Goal: Task Accomplishment & Management: Manage account settings

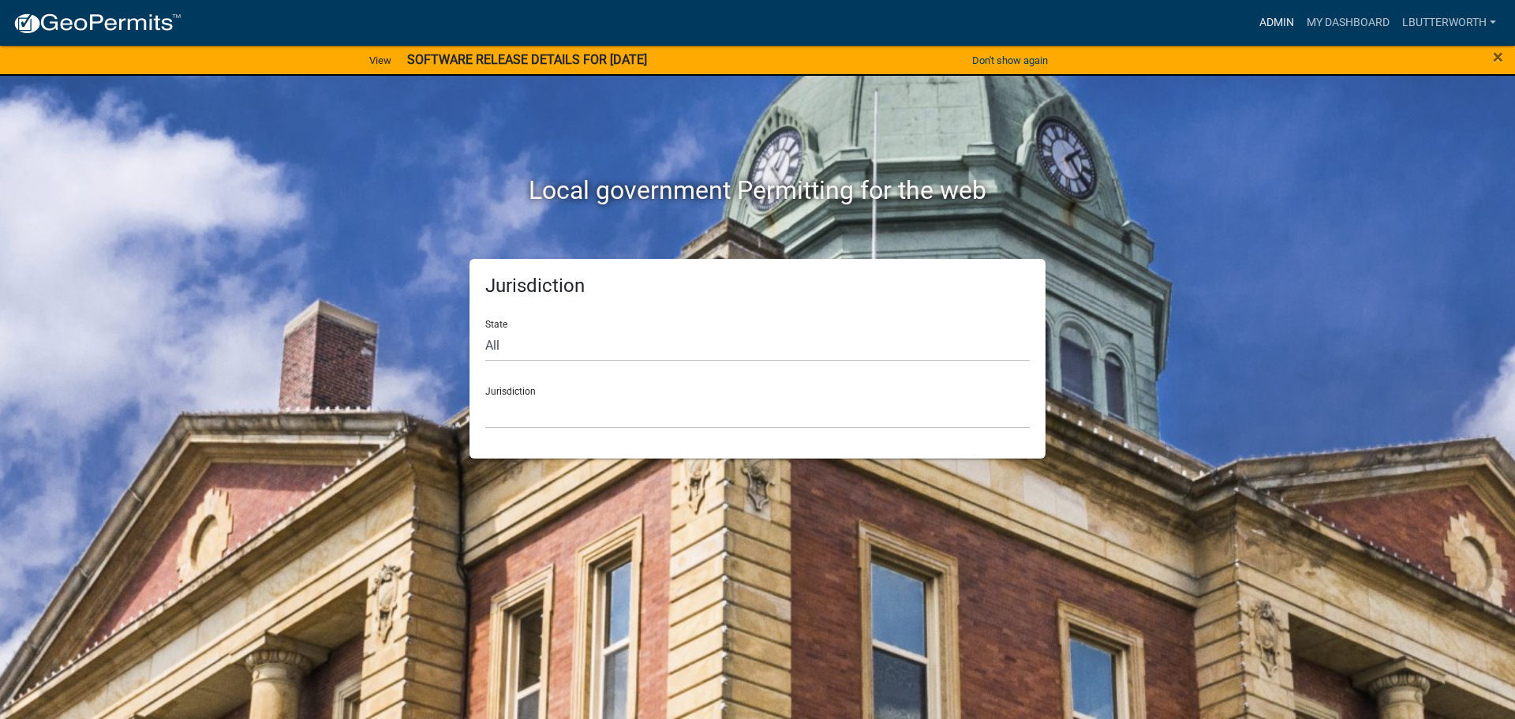
click at [1282, 17] on link "Admin" at bounding box center [1276, 23] width 47 height 30
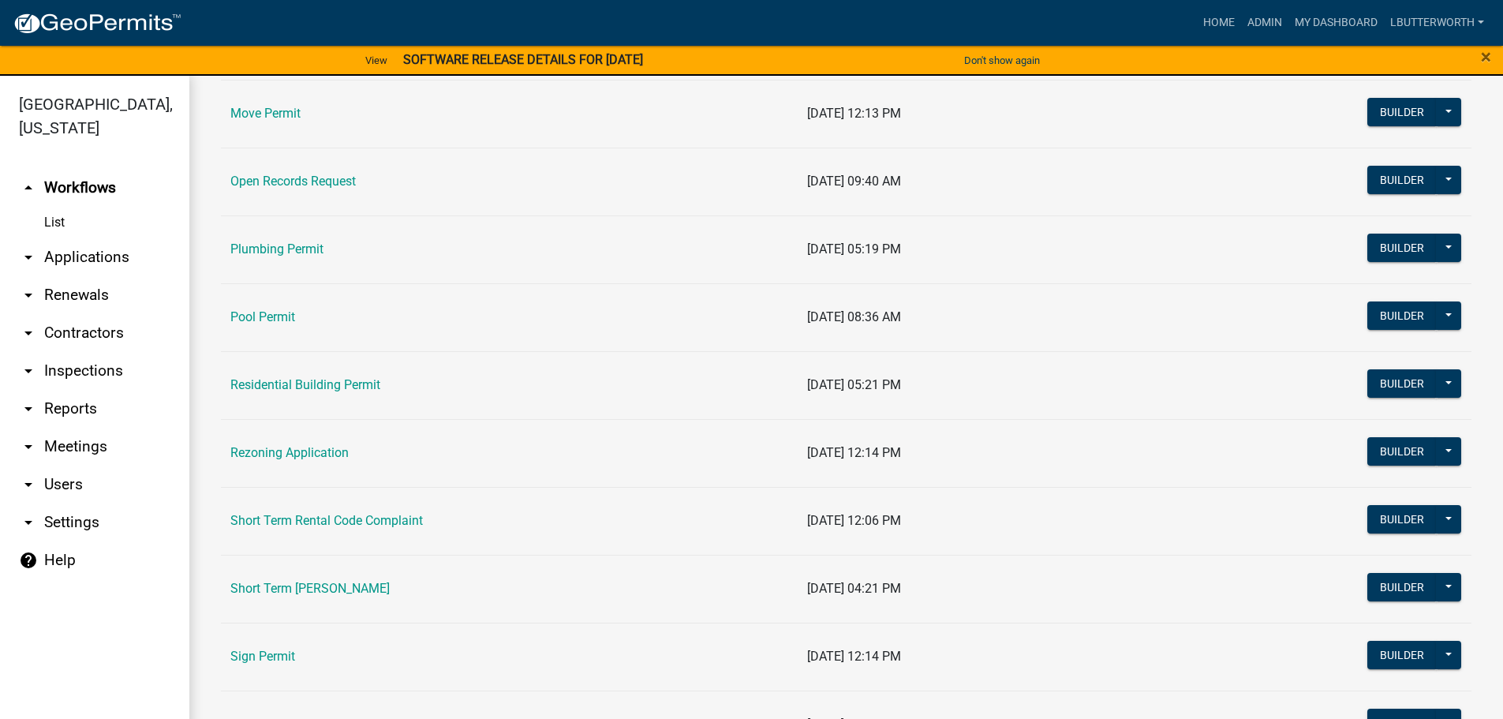
scroll to position [1657, 0]
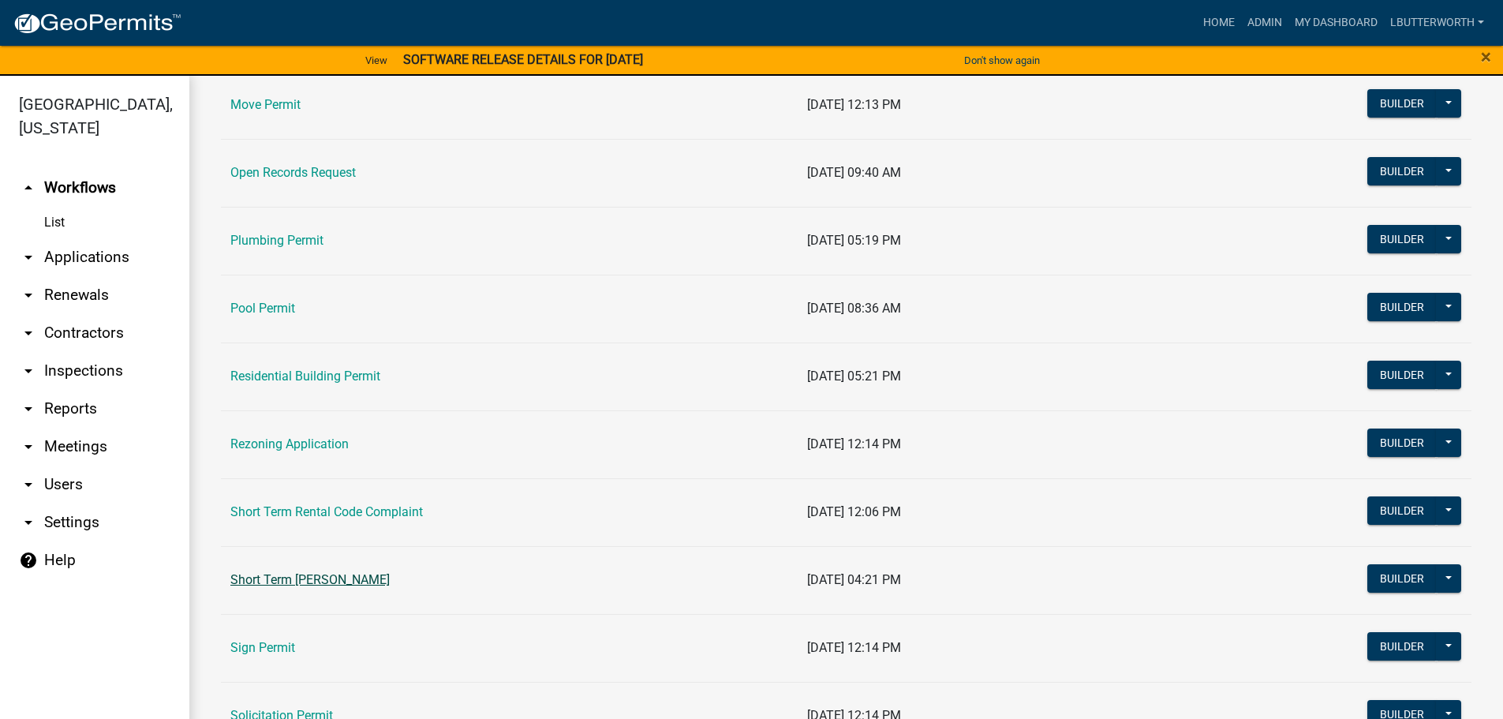
click at [315, 586] on link "Short Term [PERSON_NAME]" at bounding box center [309, 579] width 159 height 15
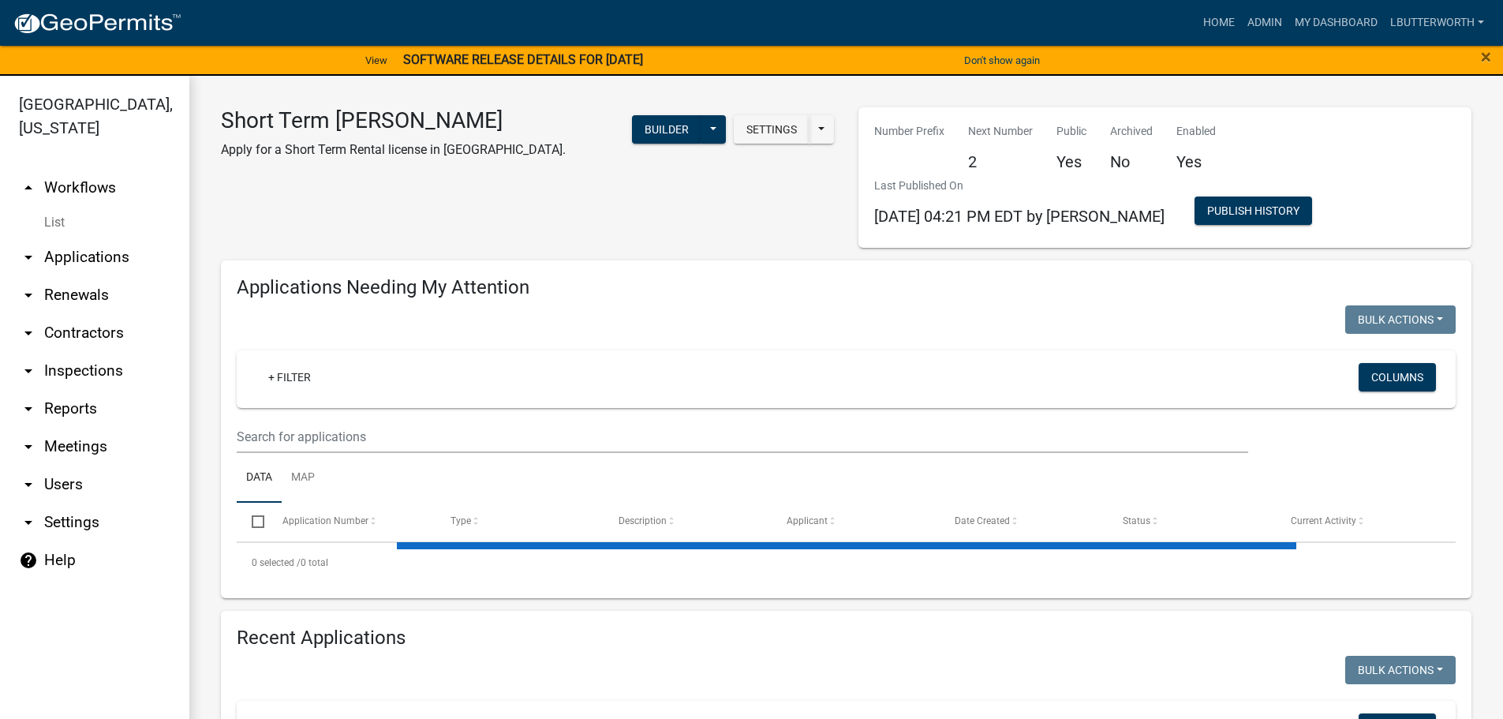
select select "3: 100"
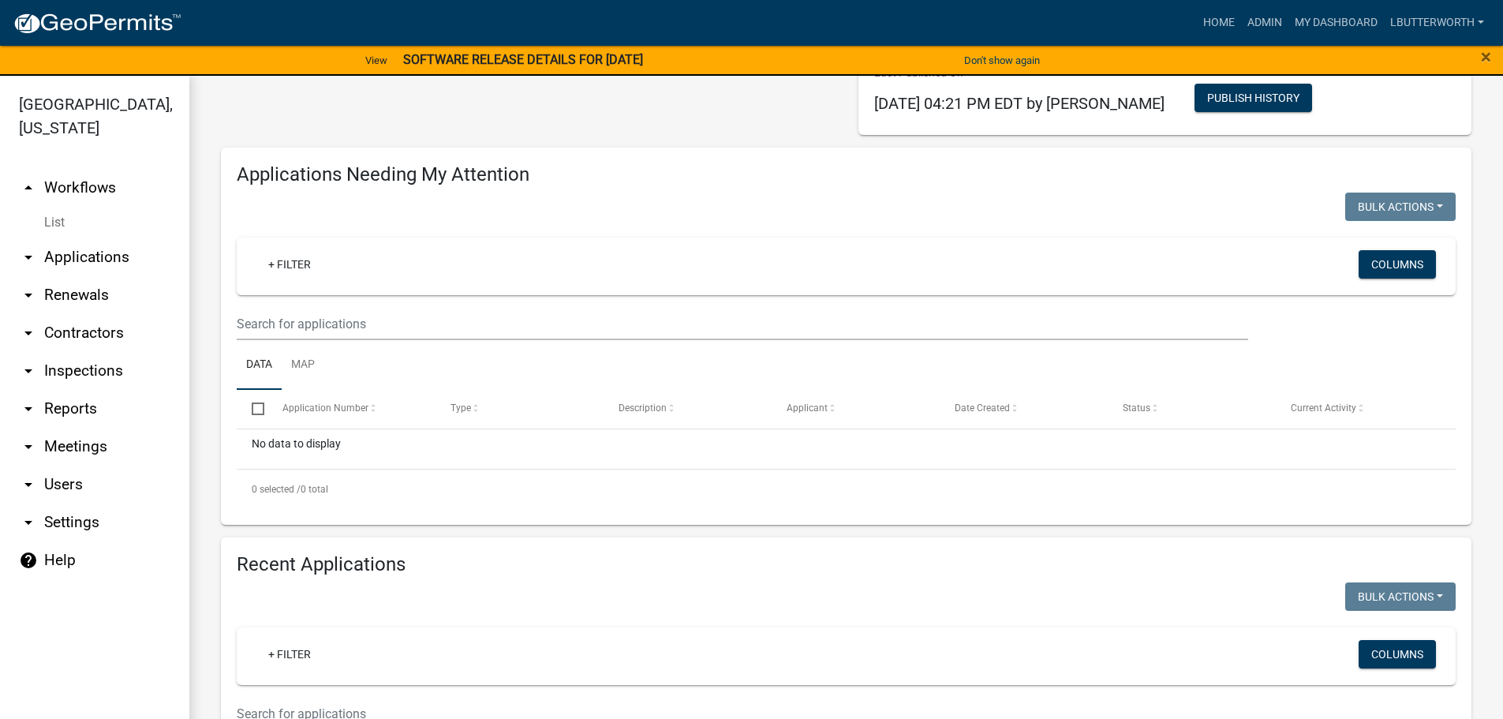
scroll to position [237, 0]
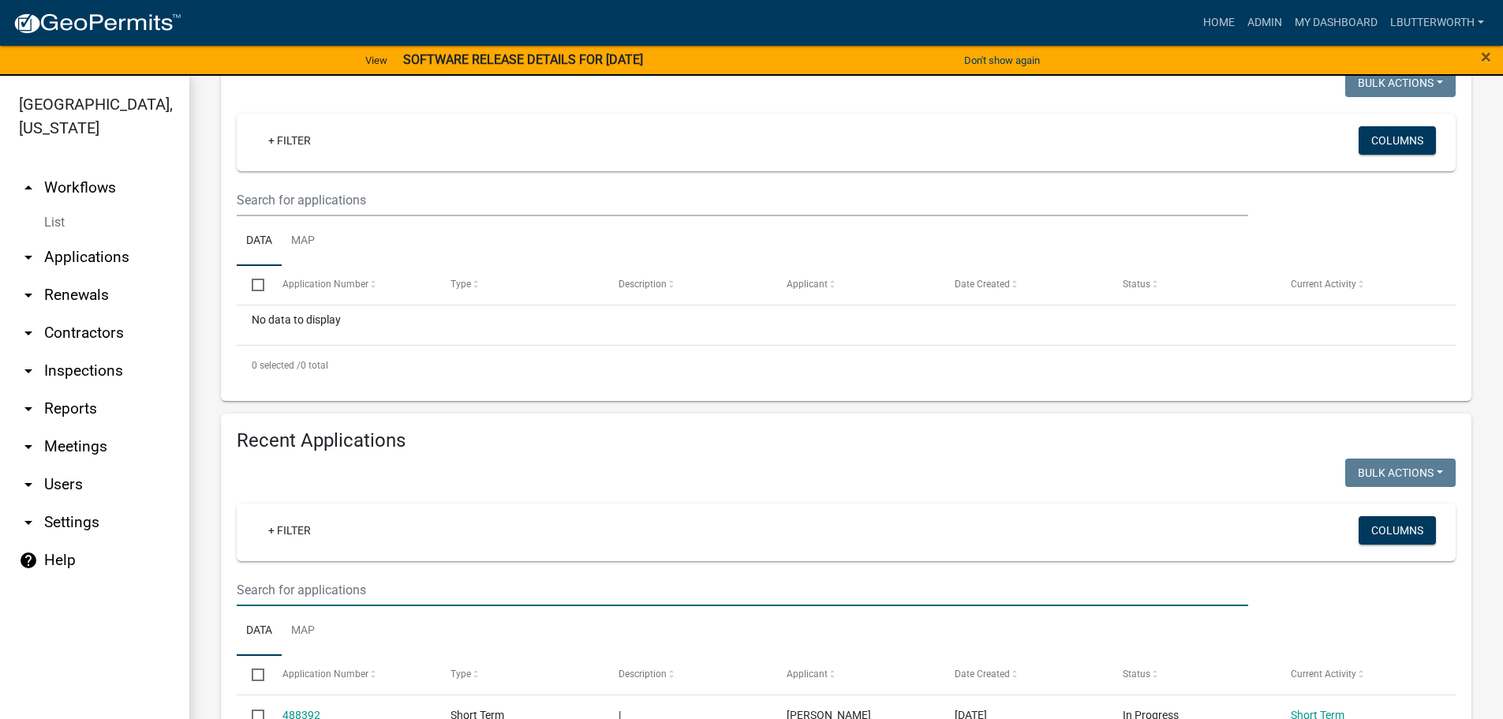
click at [313, 586] on input "text" at bounding box center [743, 590] width 1012 height 32
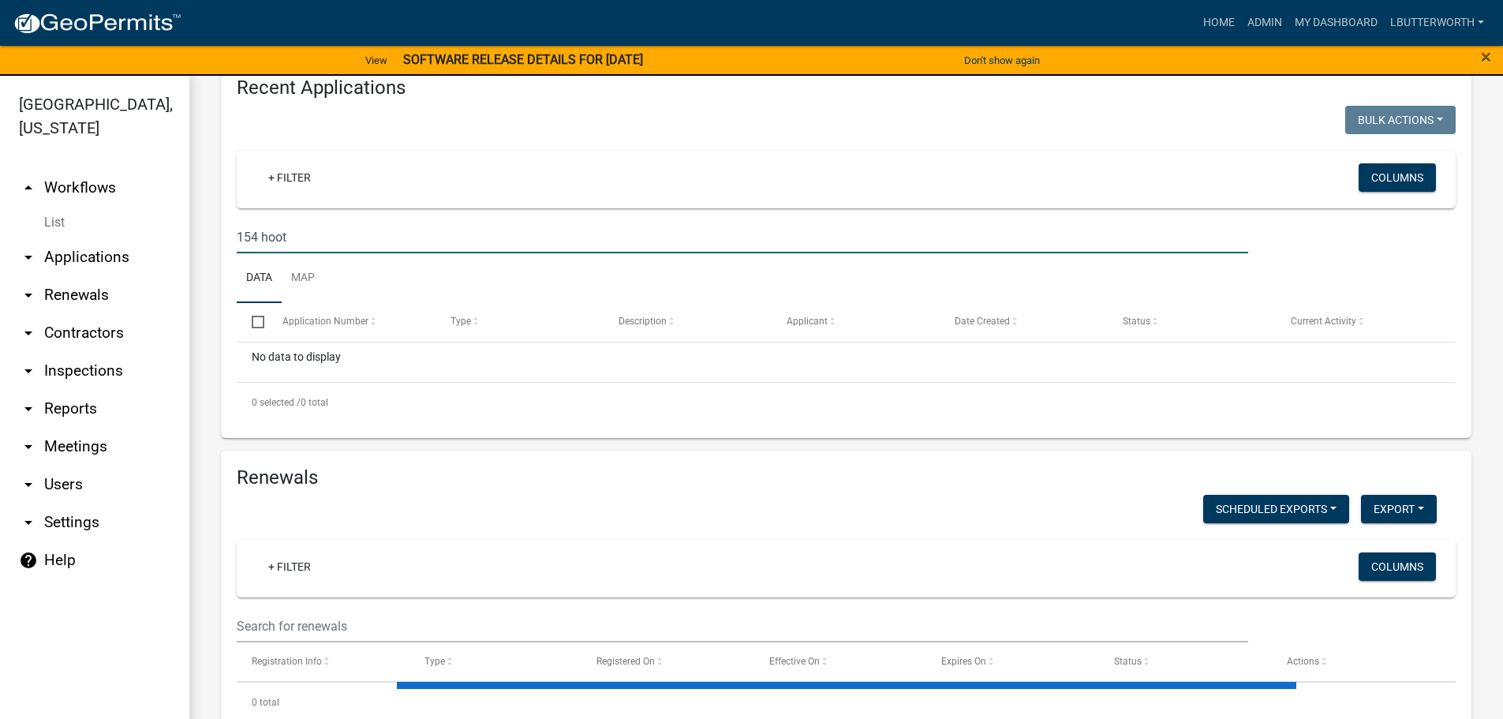
scroll to position [621, 0]
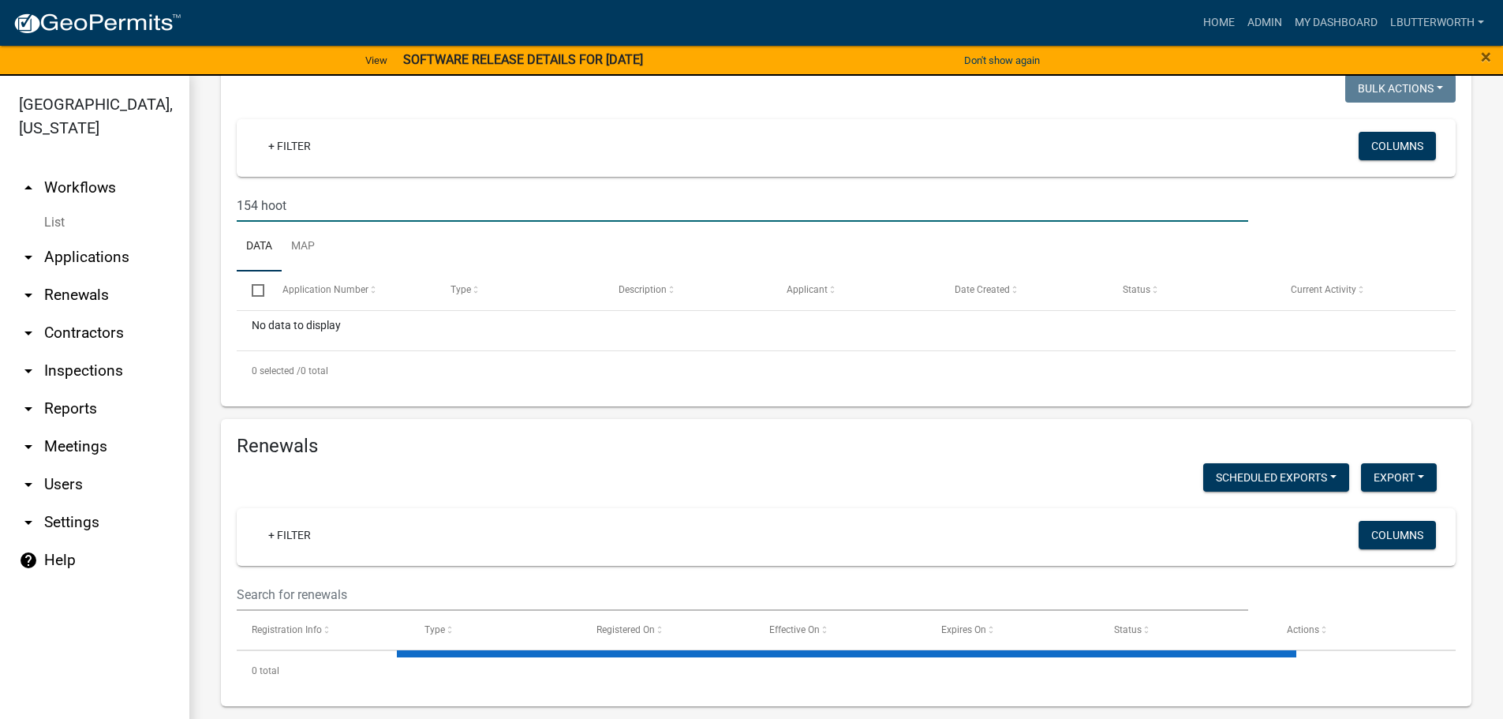
type input "154 hoot"
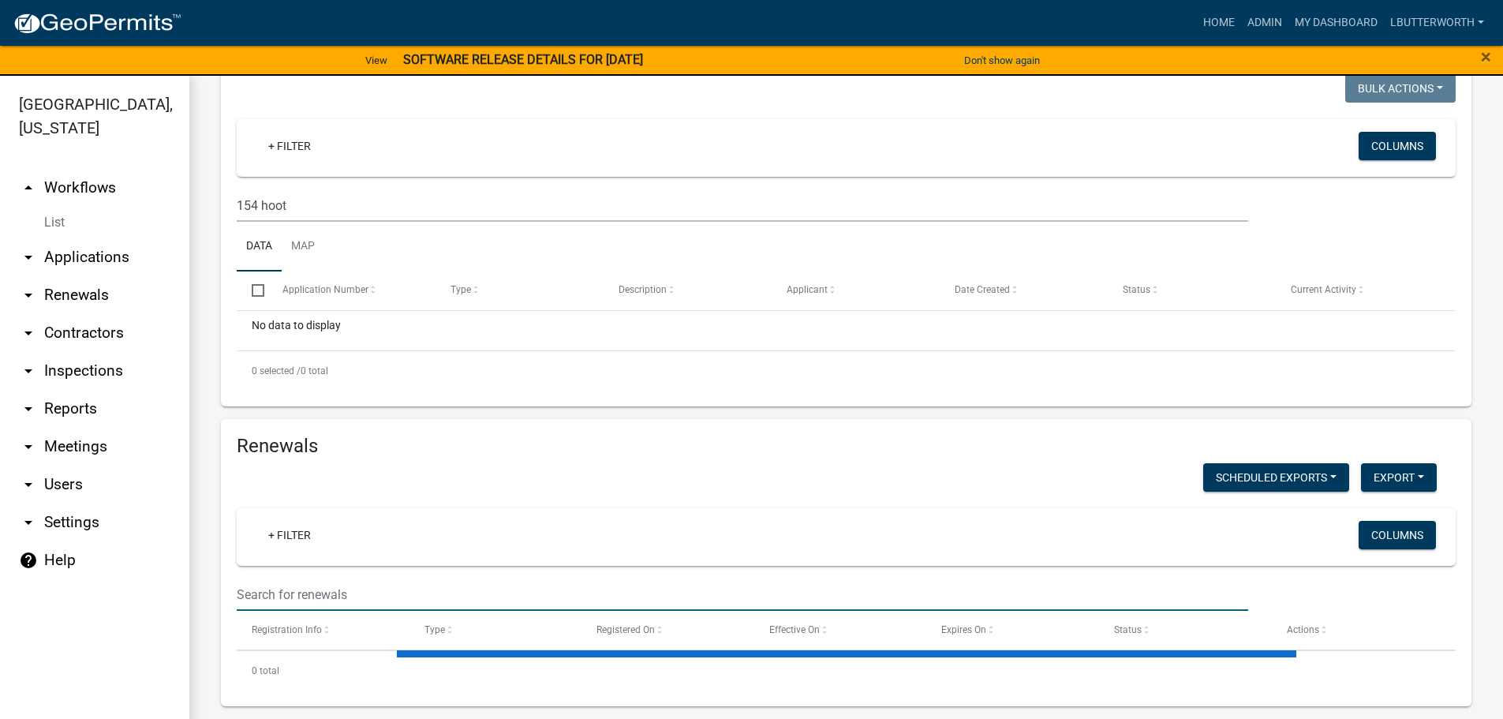
click at [317, 589] on input "text" at bounding box center [743, 594] width 1012 height 32
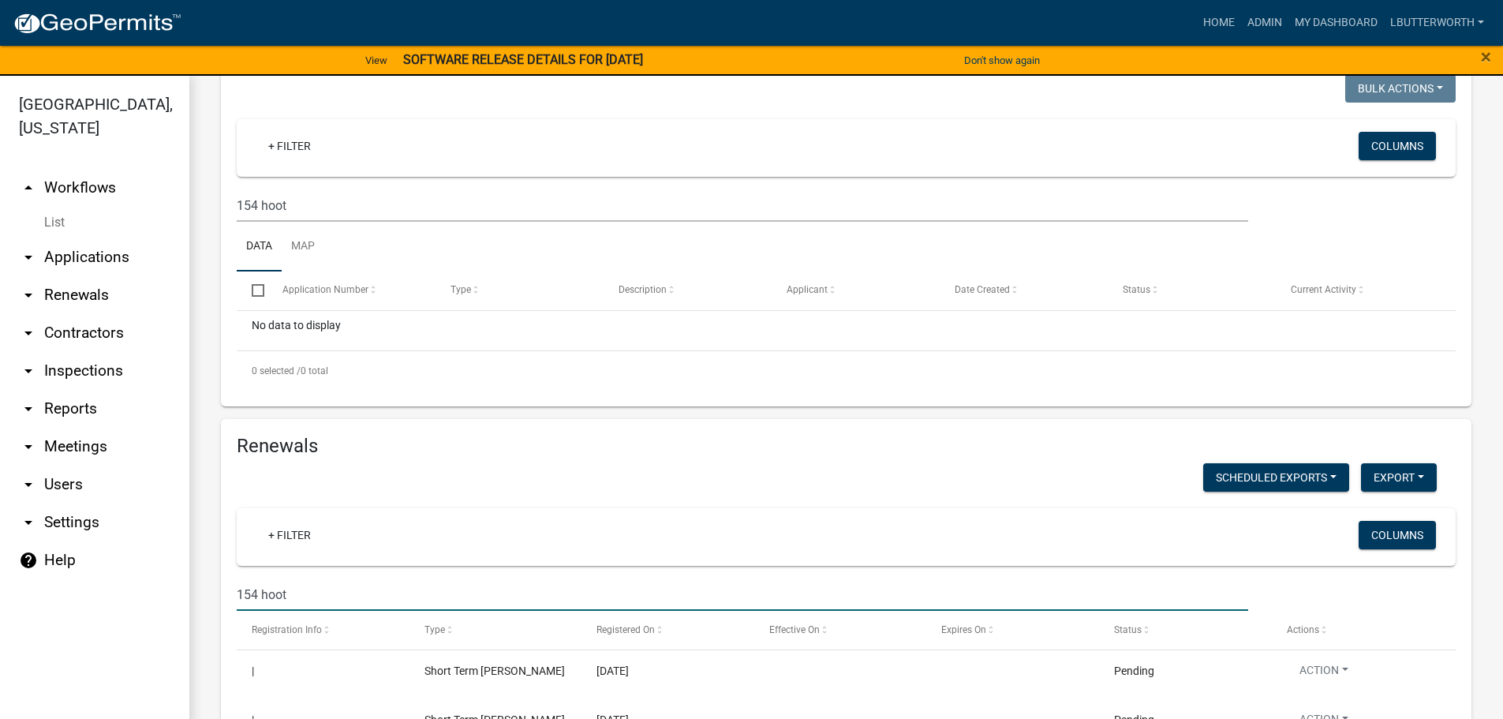
type input "154 hoot"
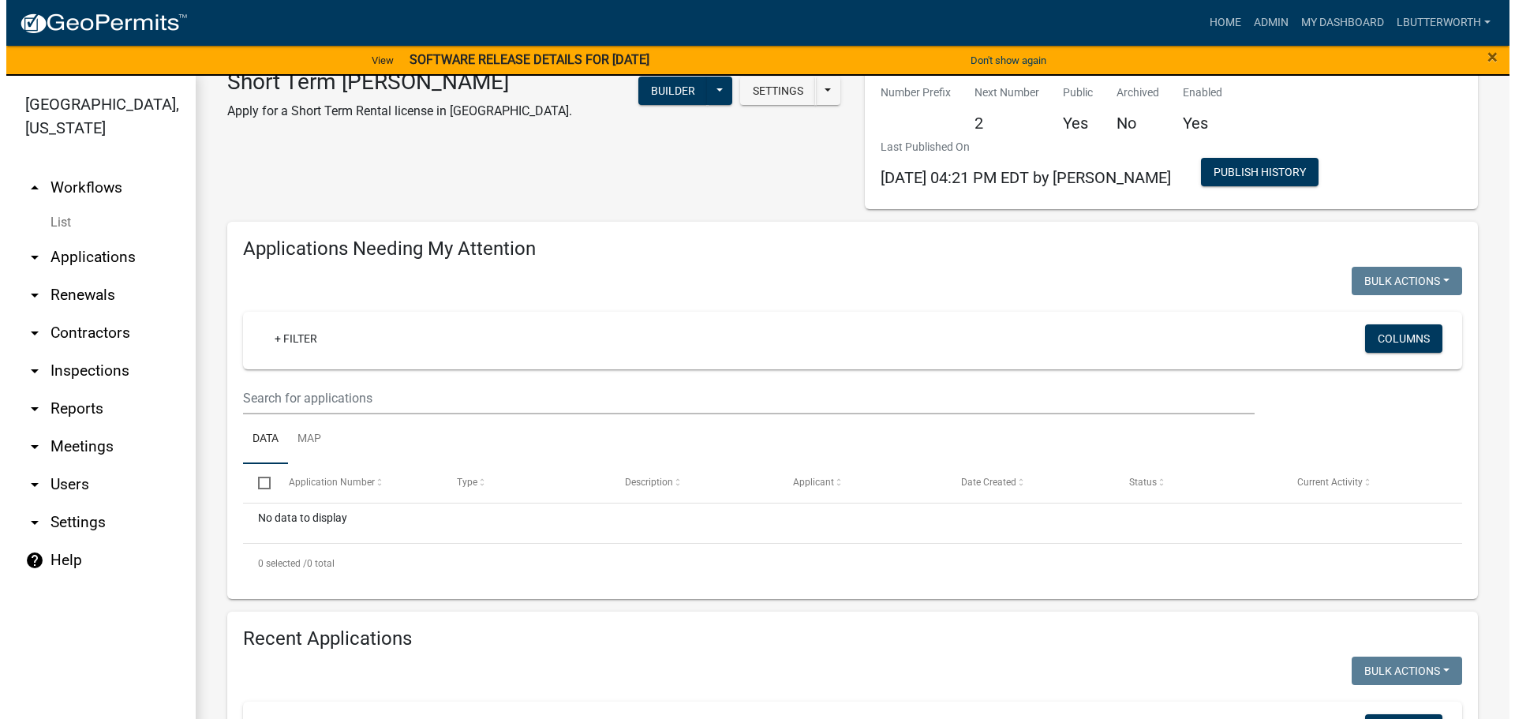
scroll to position [0, 0]
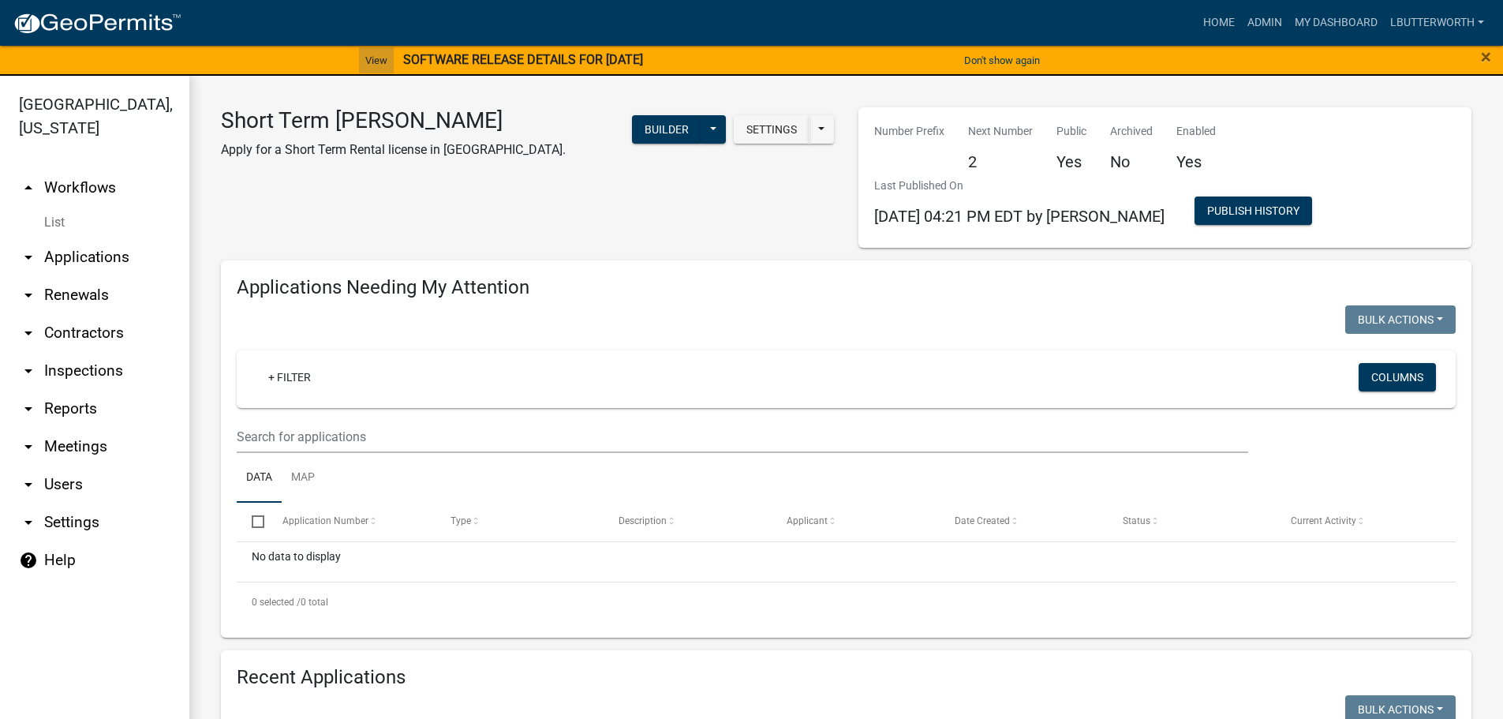
click at [367, 59] on link "View" at bounding box center [376, 60] width 35 height 26
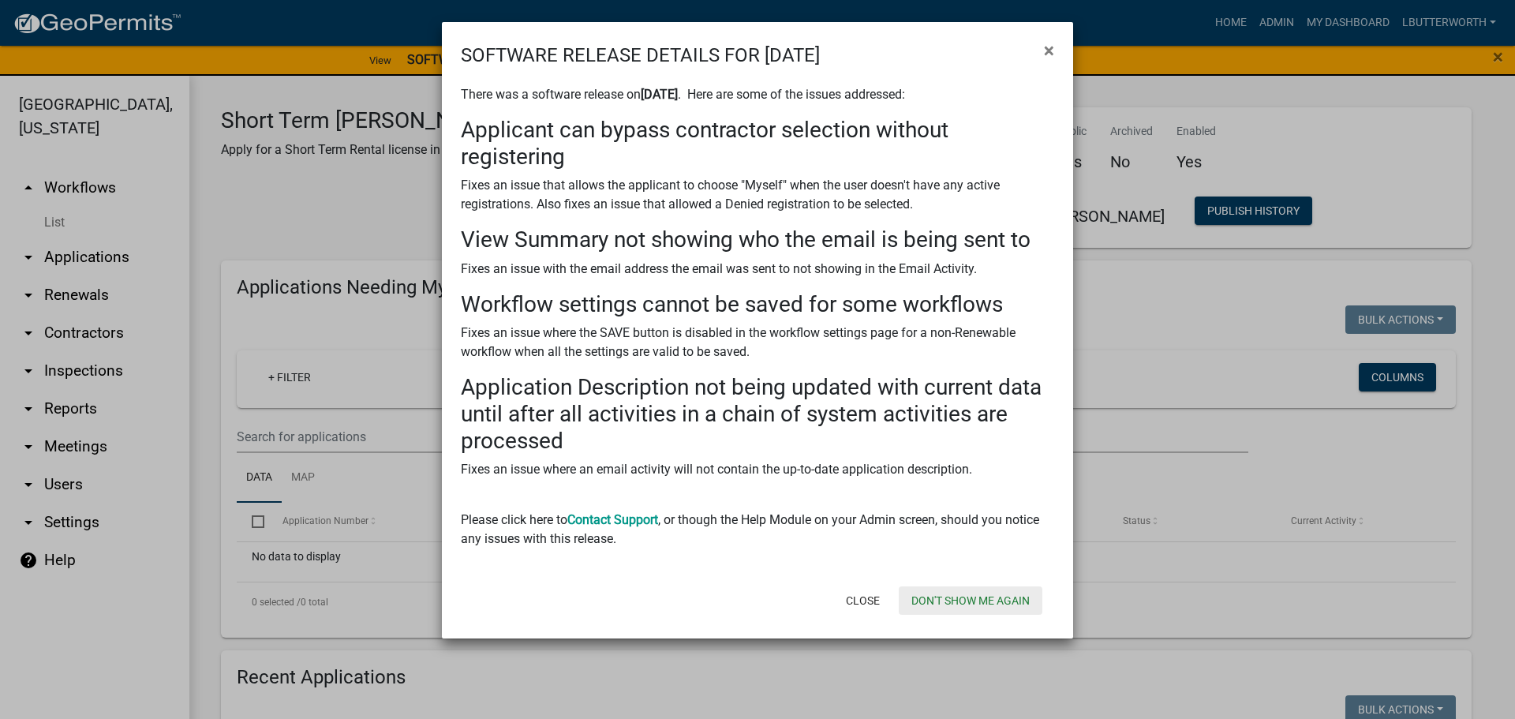
click at [950, 595] on button "Don't show me again" at bounding box center [971, 600] width 144 height 28
